Goal: Find specific page/section: Find specific page/section

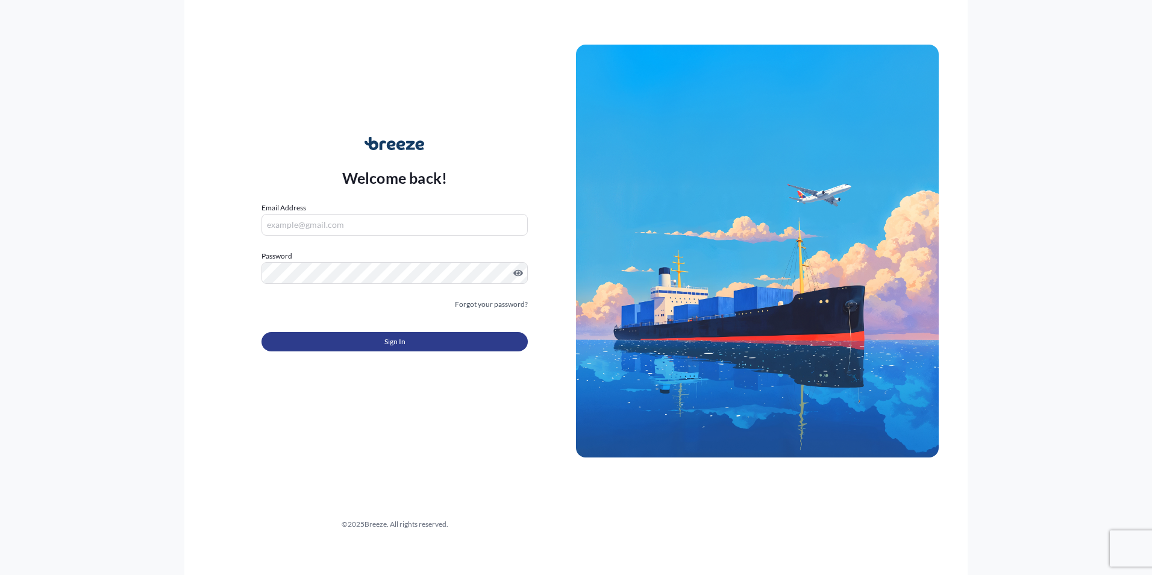
type input "[PERSON_NAME][EMAIL_ADDRESS][PERSON_NAME][DOMAIN_NAME]"
click at [355, 340] on button "Sign In" at bounding box center [394, 341] width 266 height 19
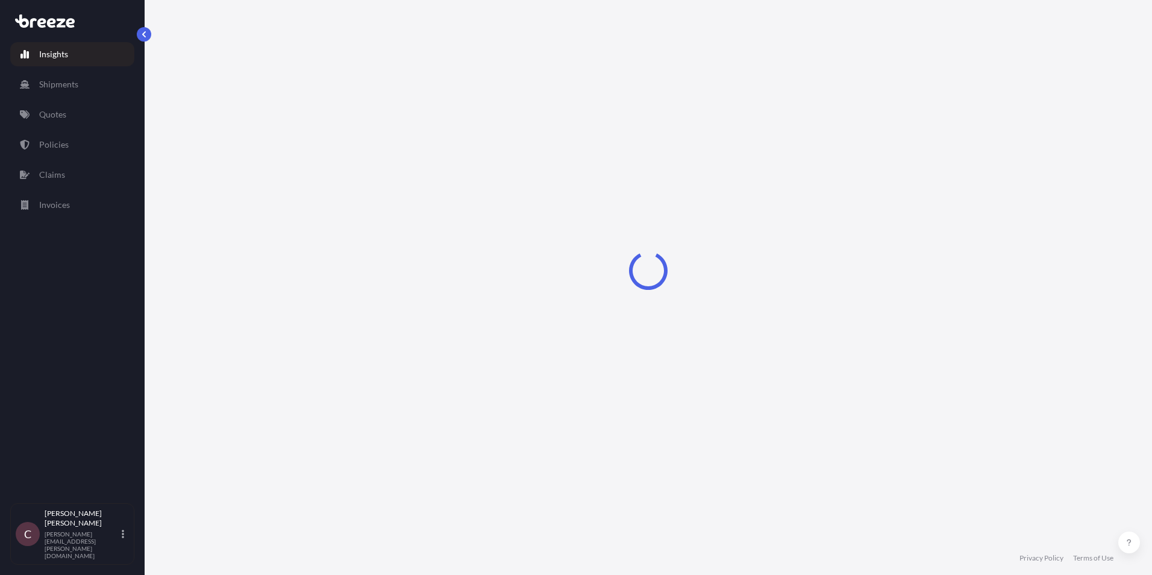
select select "2025"
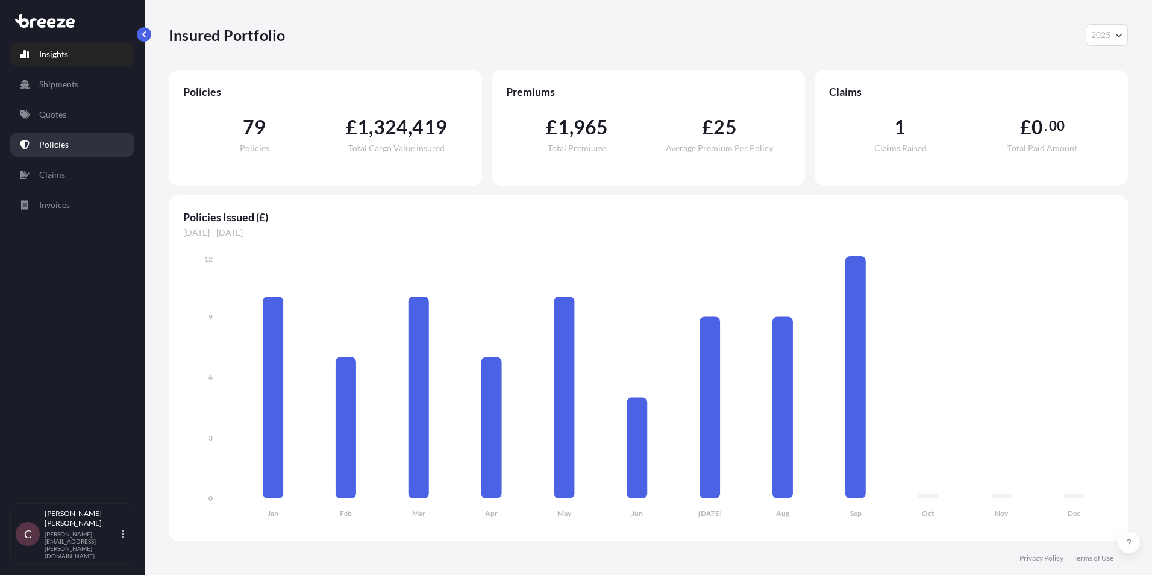
click at [39, 145] on p "Policies" at bounding box center [54, 145] width 30 height 12
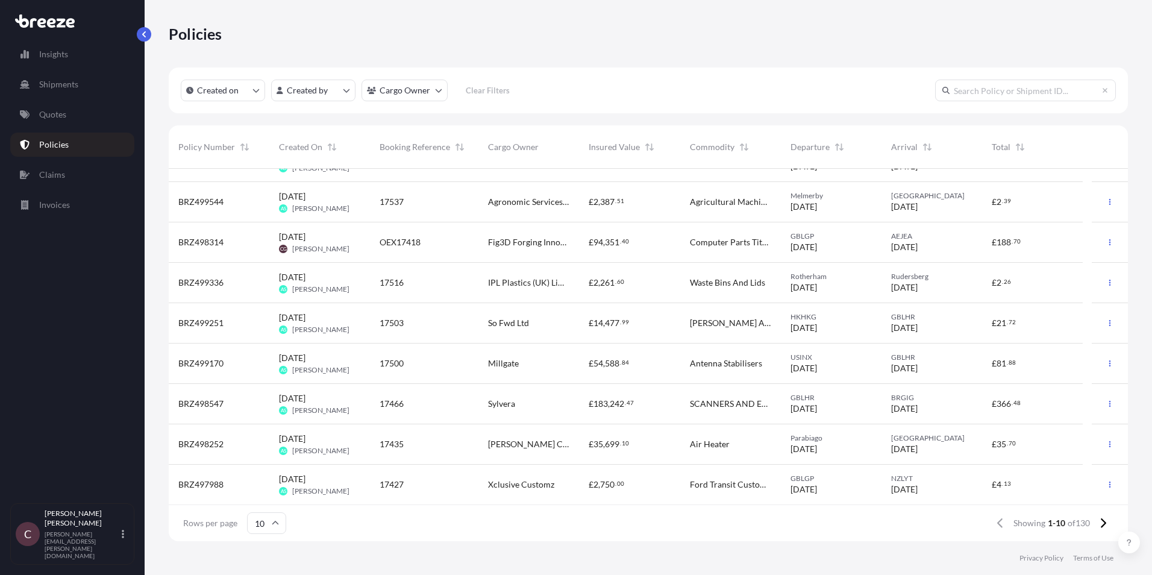
scroll to position [68, 0]
click at [1106, 238] on icon "button" at bounding box center [1109, 241] width 7 height 7
click at [204, 240] on span "BRZ498314" at bounding box center [200, 242] width 45 height 12
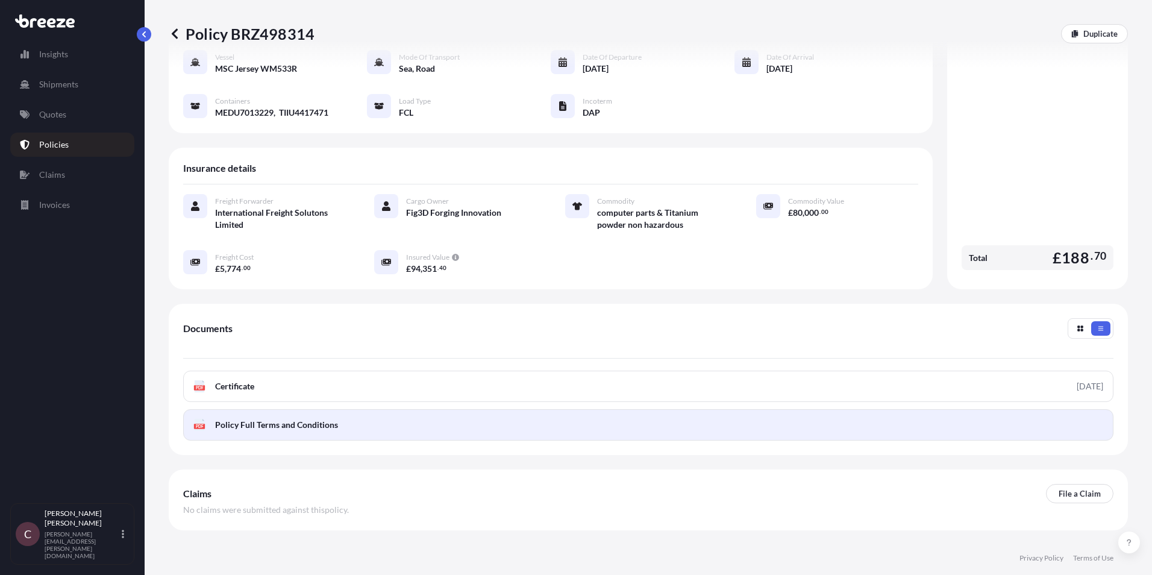
scroll to position [120, 0]
click at [308, 418] on span "Policy Full Terms and Conditions" at bounding box center [276, 424] width 123 height 12
